Goal: Use online tool/utility: Utilize a website feature to perform a specific function

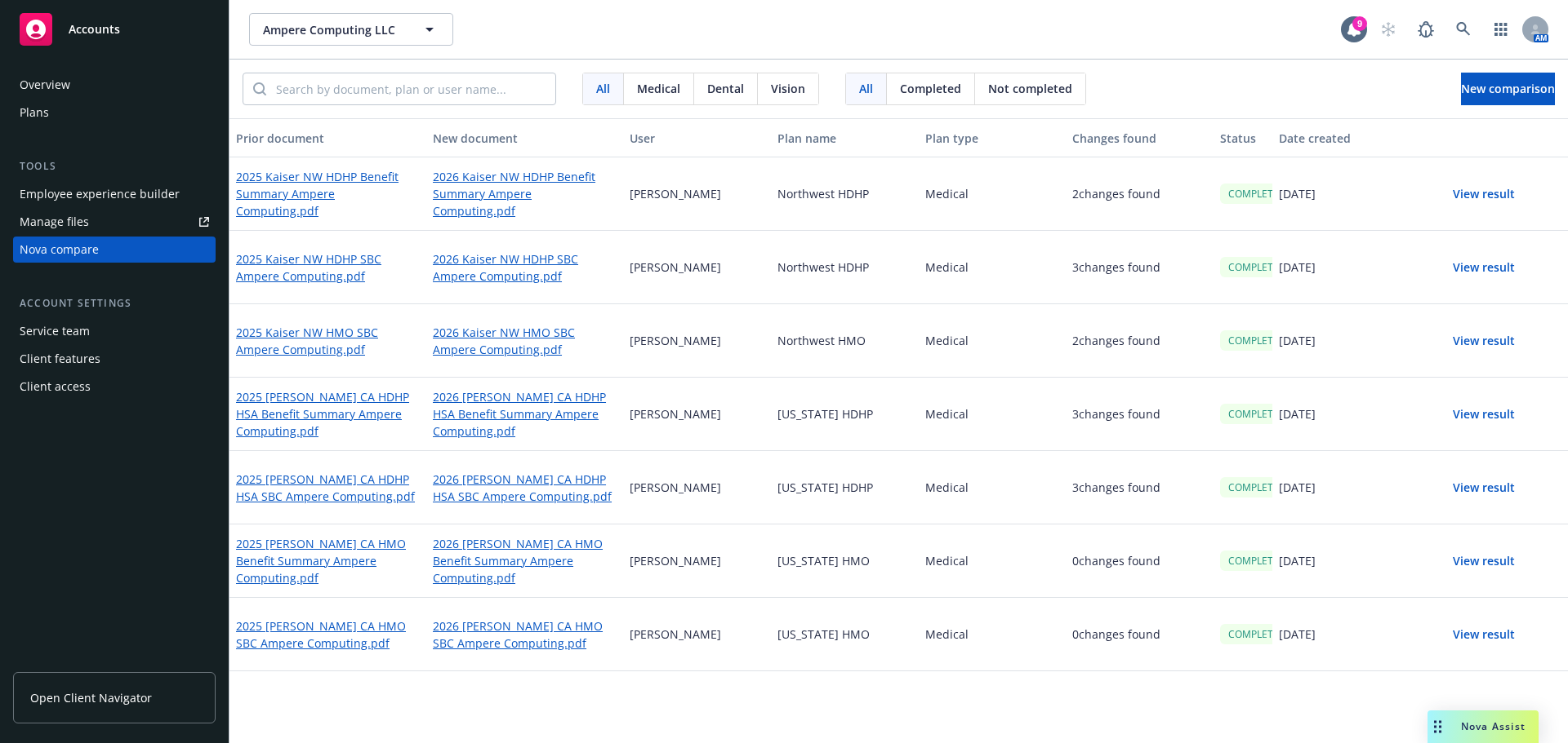
click at [1475, 198] on button "View result" at bounding box center [1484, 194] width 115 height 33
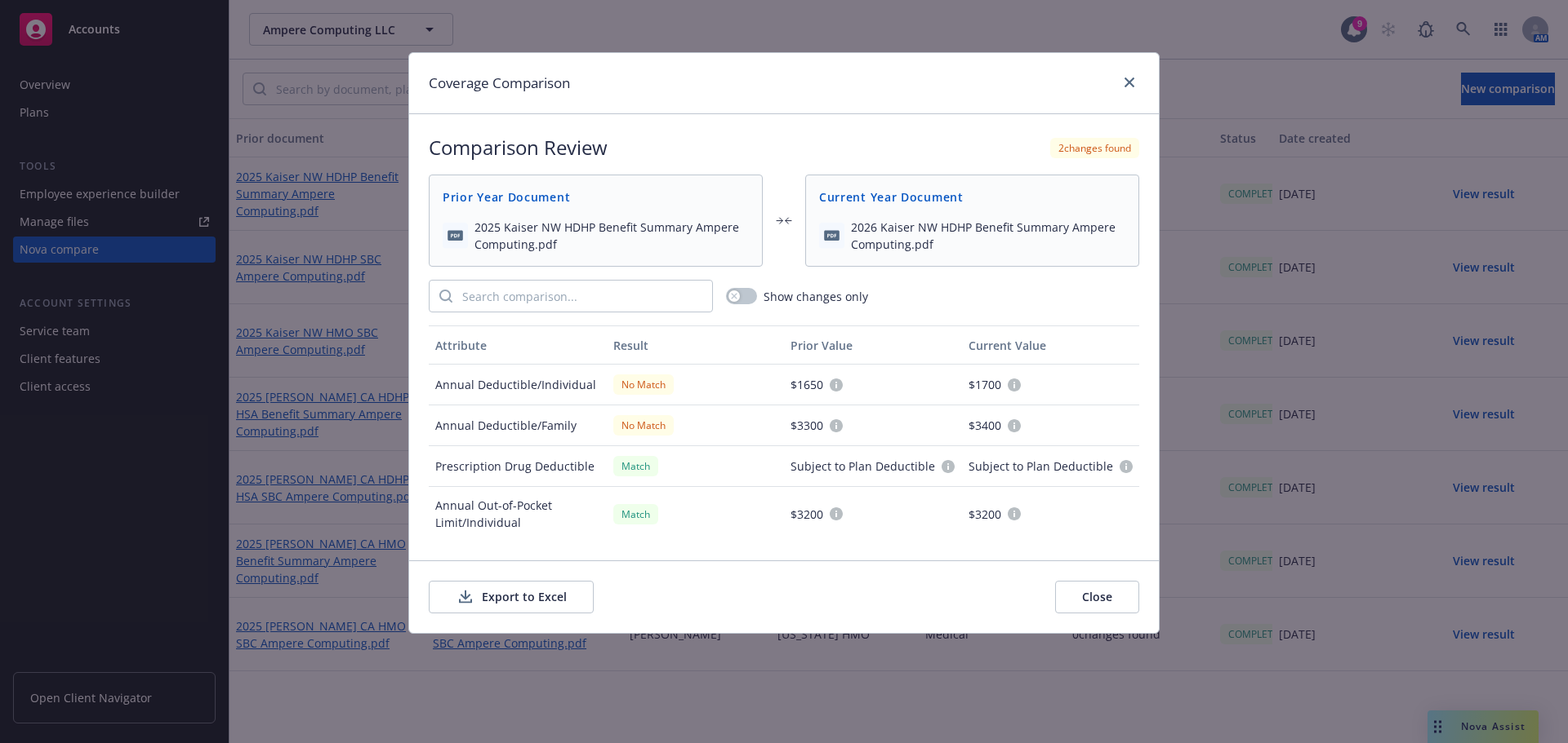
click at [511, 599] on button "Export to Excel" at bounding box center [511, 597] width 165 height 33
click at [1129, 81] on icon "close" at bounding box center [1129, 82] width 10 height 10
